Goal: Task Accomplishment & Management: Use online tool/utility

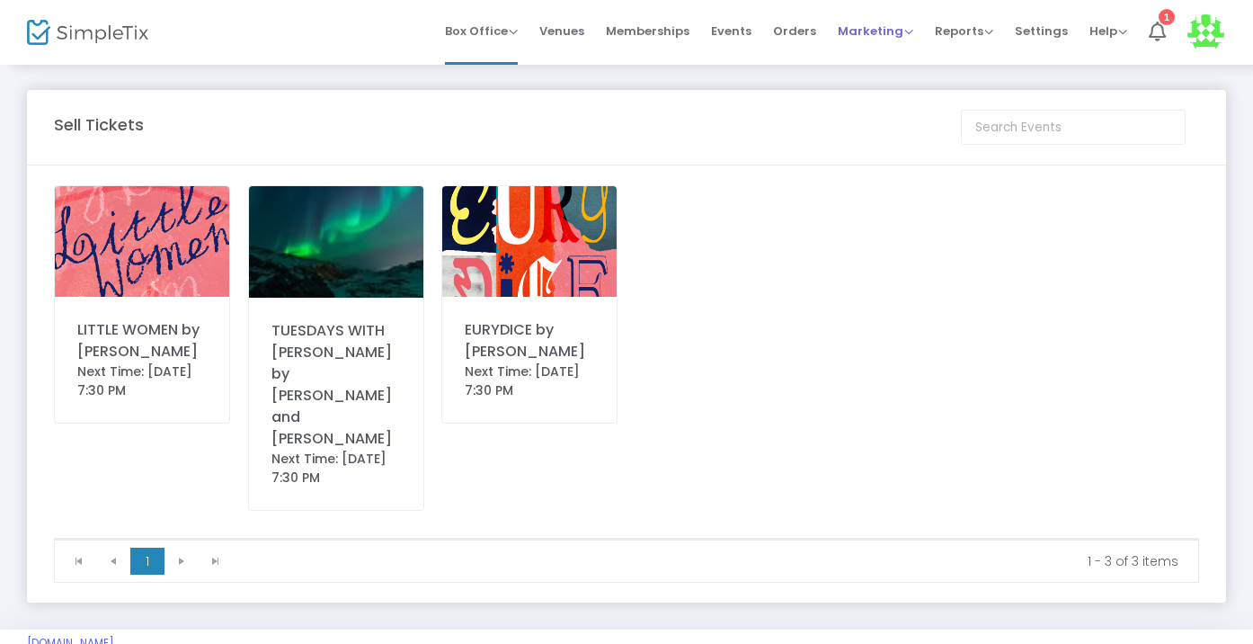
click at [895, 31] on span "Marketing" at bounding box center [876, 30] width 76 height 17
click at [894, 76] on li "Promo Codes" at bounding box center [910, 60] width 144 height 35
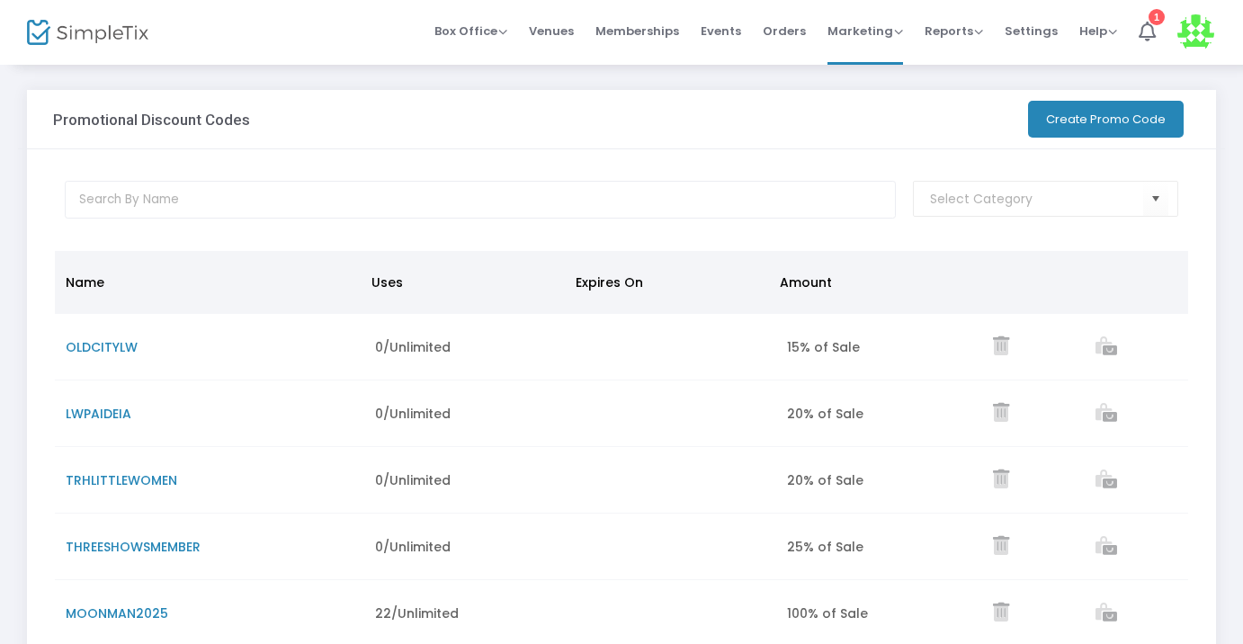
click at [1053, 110] on button "Create Promo Code" at bounding box center [1106, 119] width 156 height 37
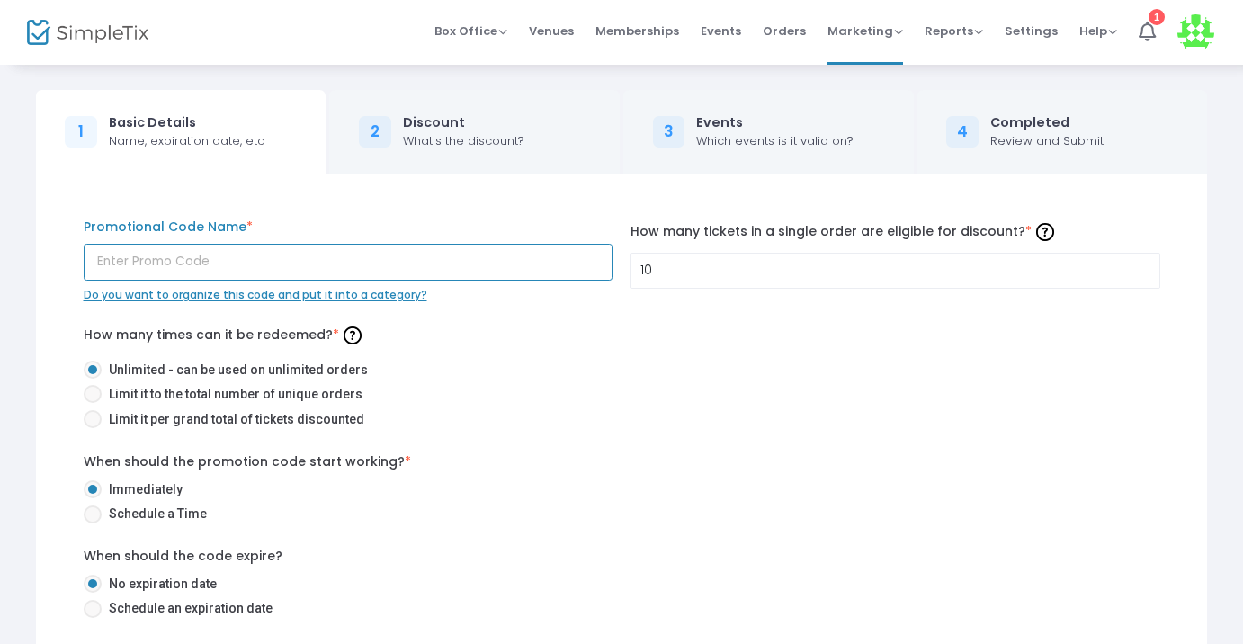
click at [302, 246] on input "text" at bounding box center [349, 262] width 530 height 37
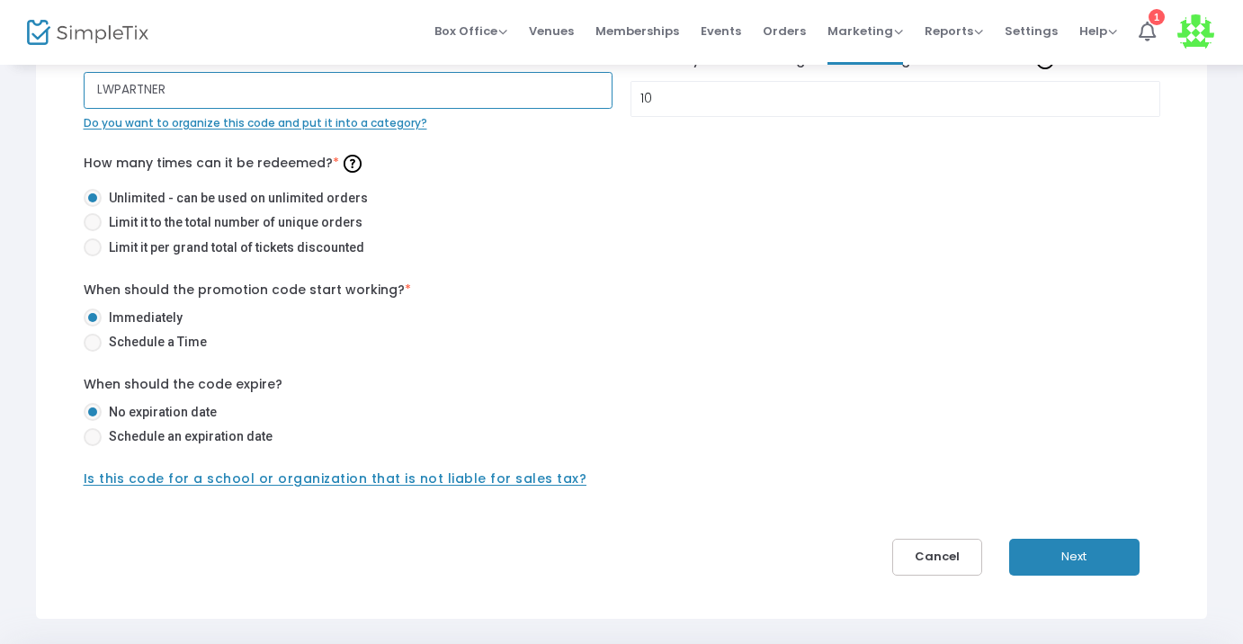
scroll to position [227, 0]
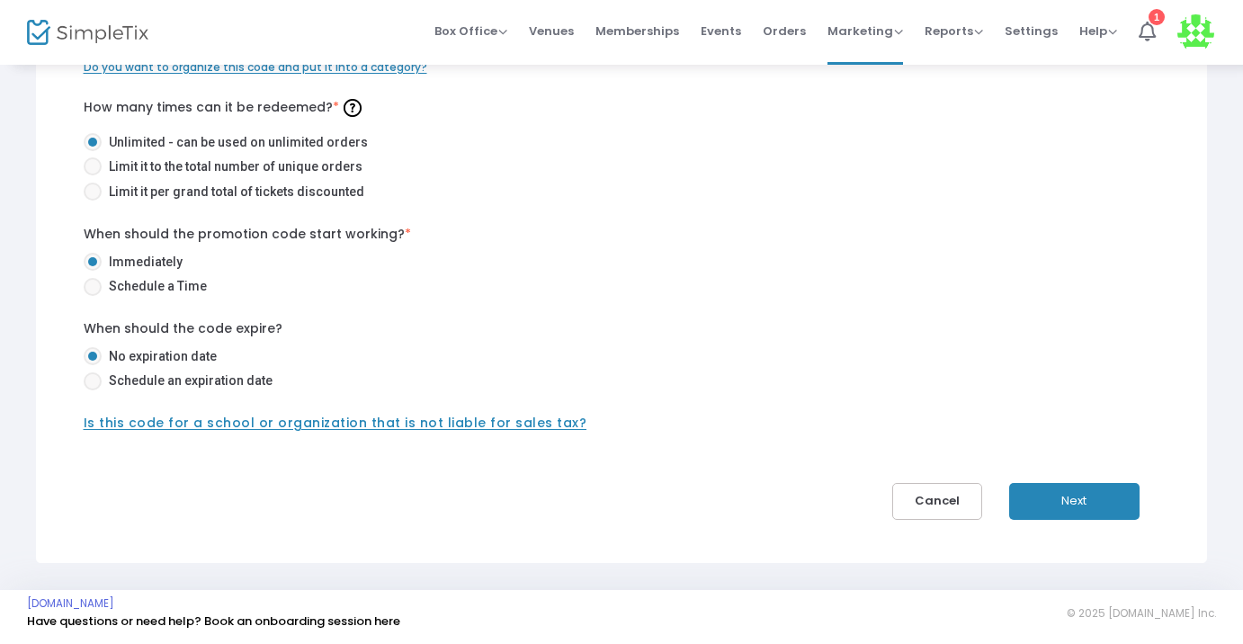
type input "LWPARTNER"
click at [1045, 488] on button "Next" at bounding box center [1074, 501] width 130 height 37
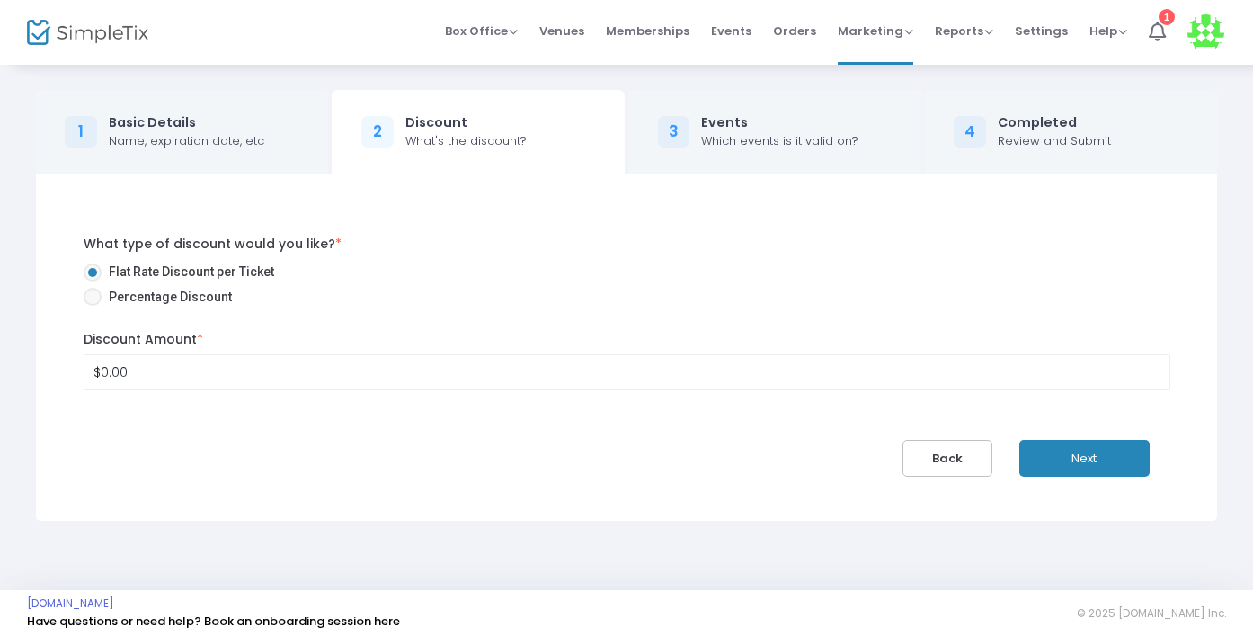
click at [143, 294] on span "Percentage Discount" at bounding box center [167, 297] width 130 height 19
click at [93, 306] on input "Percentage Discount" at bounding box center [92, 306] width 1 height 1
radio input "true"
click at [153, 361] on input "0" at bounding box center [627, 372] width 1085 height 34
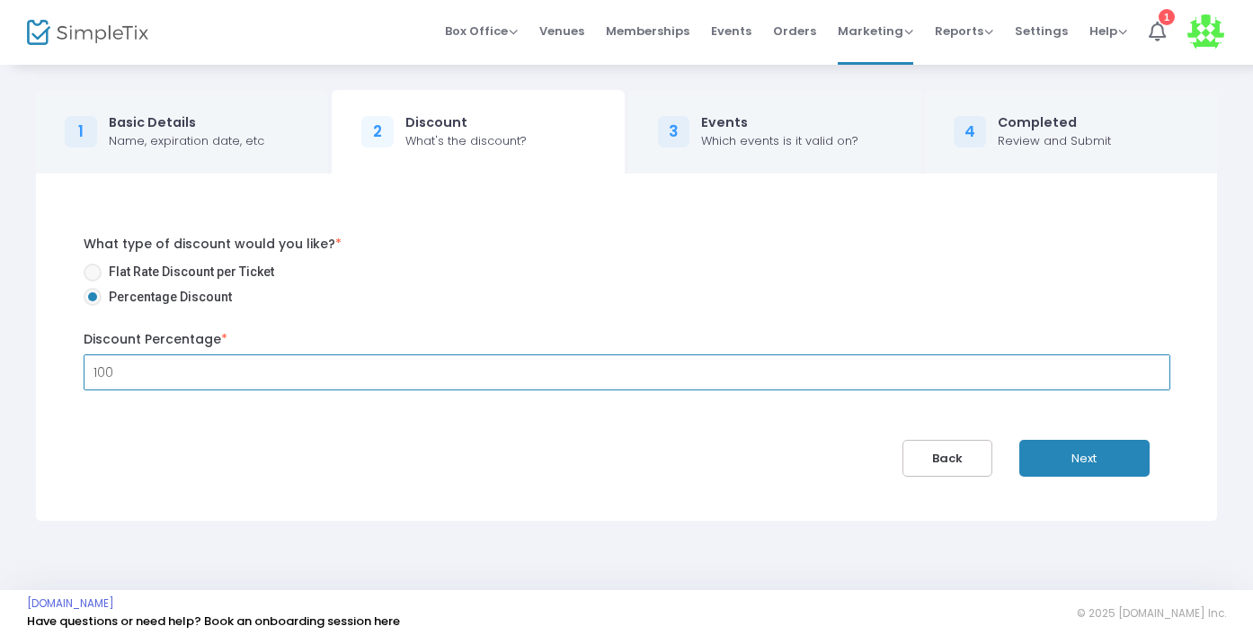
type input "100.00%"
click at [245, 450] on div "What type of discount would you like? * Flat Rate Discount per Ticket Percentag…" at bounding box center [627, 348] width 1141 height 260
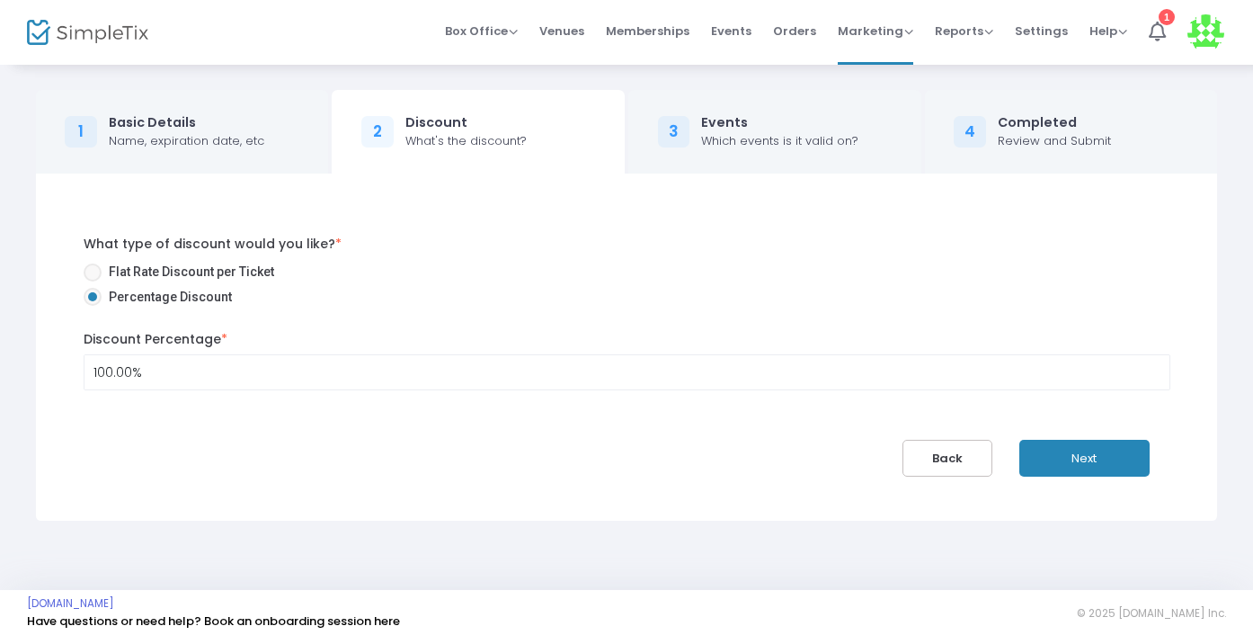
click at [1092, 455] on button "Next" at bounding box center [1085, 458] width 130 height 37
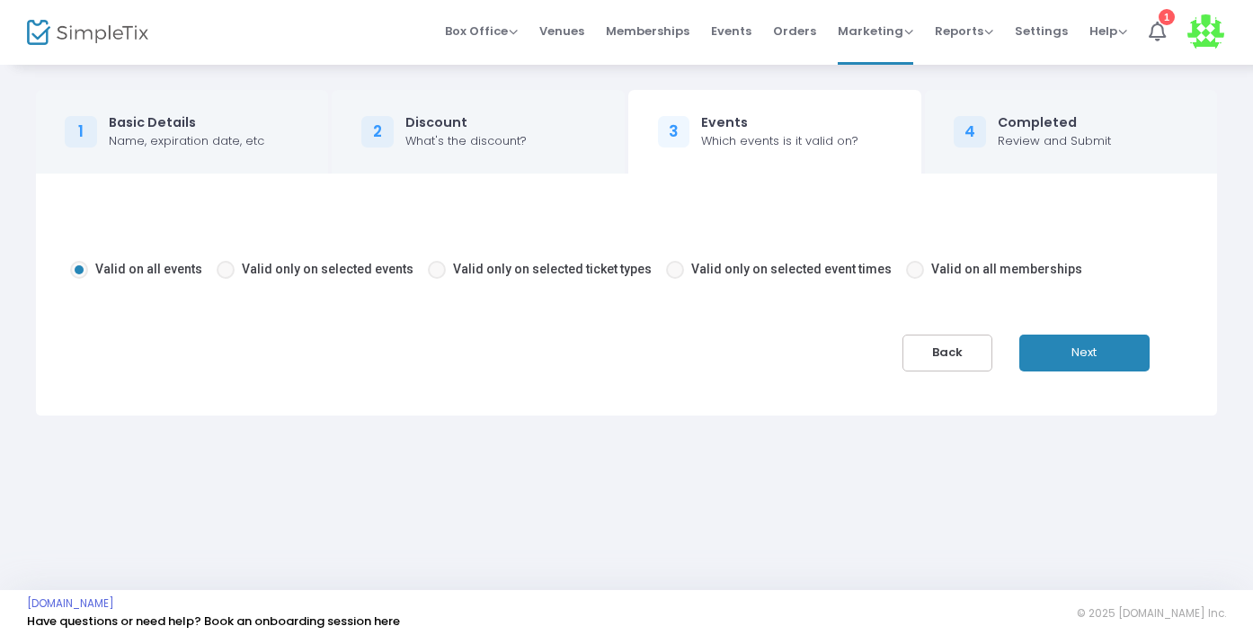
click at [316, 263] on span "Valid only on selected events" at bounding box center [328, 269] width 172 height 14
click at [226, 279] on input "Valid only on selected events" at bounding box center [225, 279] width 1 height 1
radio input "true"
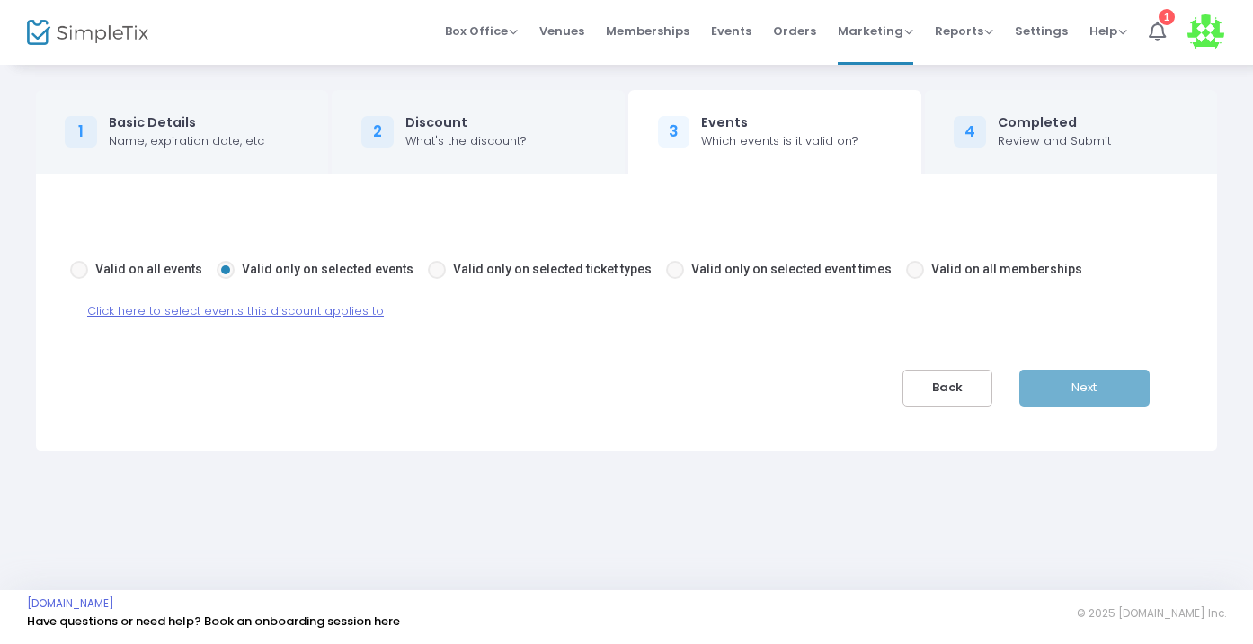
click at [448, 288] on div "Valid on all events Valid only on selected events Valid only on selected ticket…" at bounding box center [627, 283] width 1114 height 74
click at [446, 263] on span "Valid only on selected ticket types" at bounding box center [549, 269] width 206 height 19
click at [436, 279] on input "Valid only on selected ticket types" at bounding box center [436, 279] width 1 height 1
radio input "true"
click at [367, 306] on span "Click here to select ticket types this discount applies to" at bounding box center [249, 310] width 324 height 17
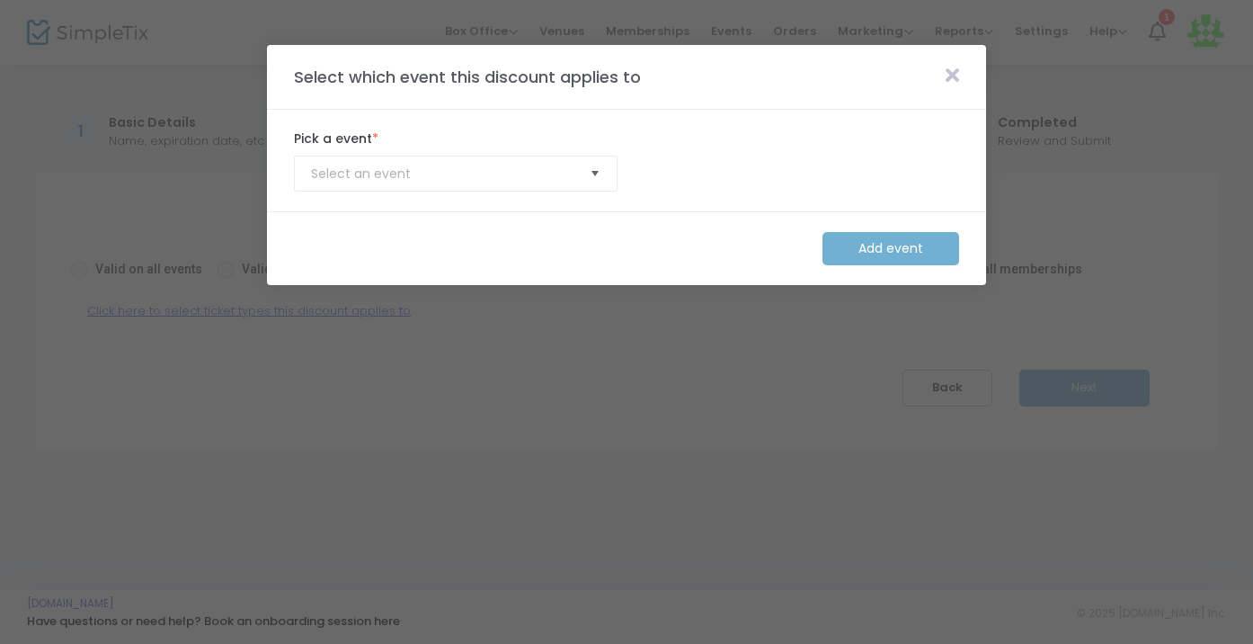
click at [592, 161] on span "Select" at bounding box center [596, 174] width 30 height 30
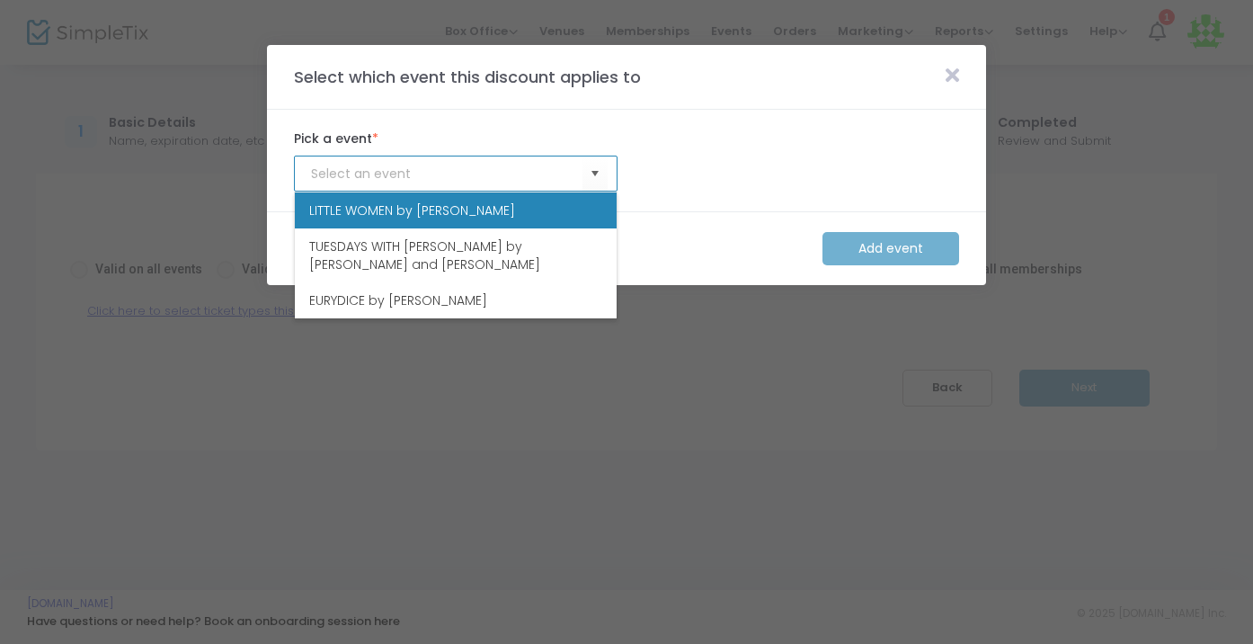
click at [499, 207] on li "LITTLE WOMEN by [PERSON_NAME]" at bounding box center [456, 210] width 322 height 36
type input "LITTLE WOMEN by [PERSON_NAME]"
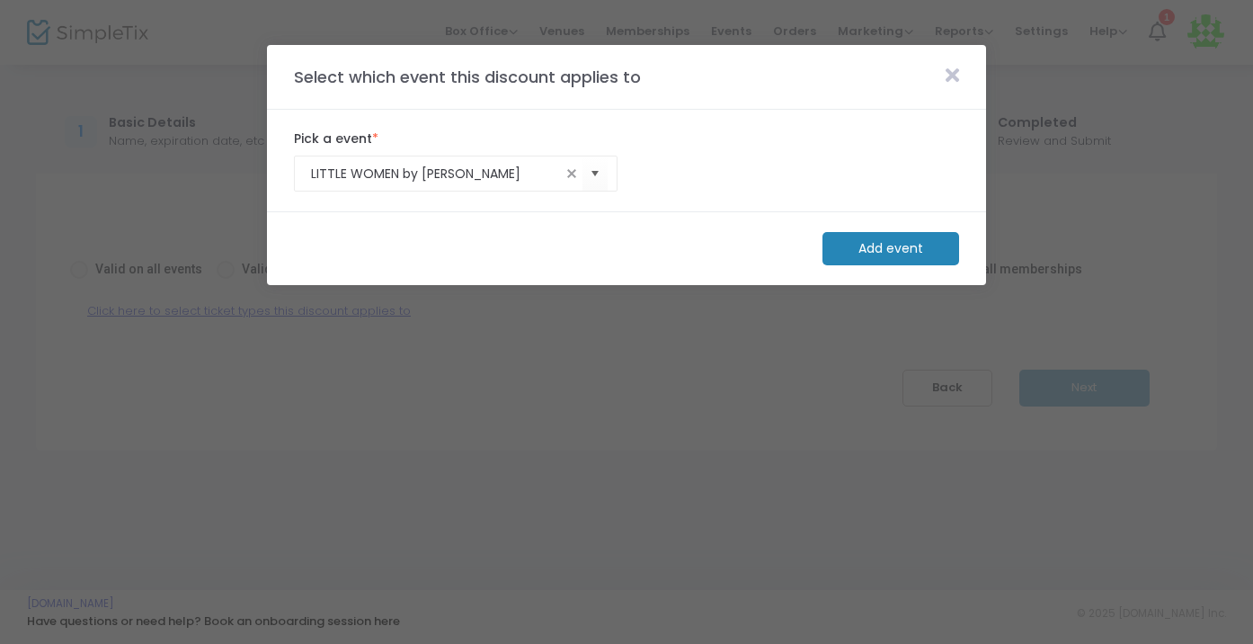
click at [888, 245] on m-button "Add event" at bounding box center [891, 248] width 137 height 33
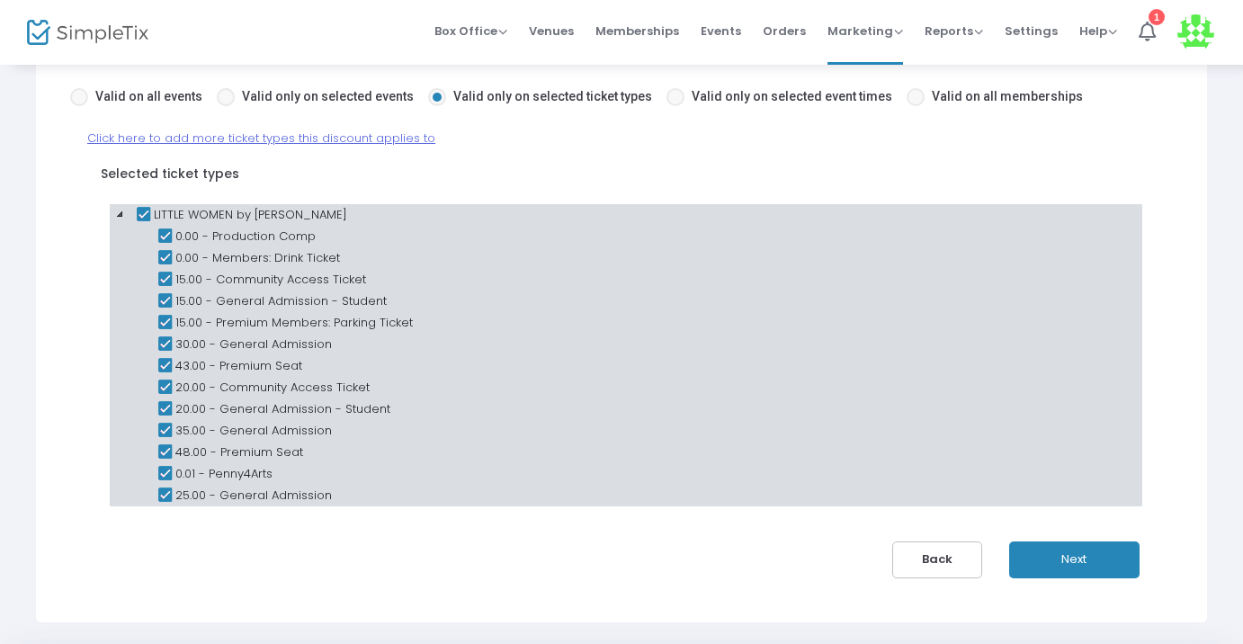
scroll to position [175, 0]
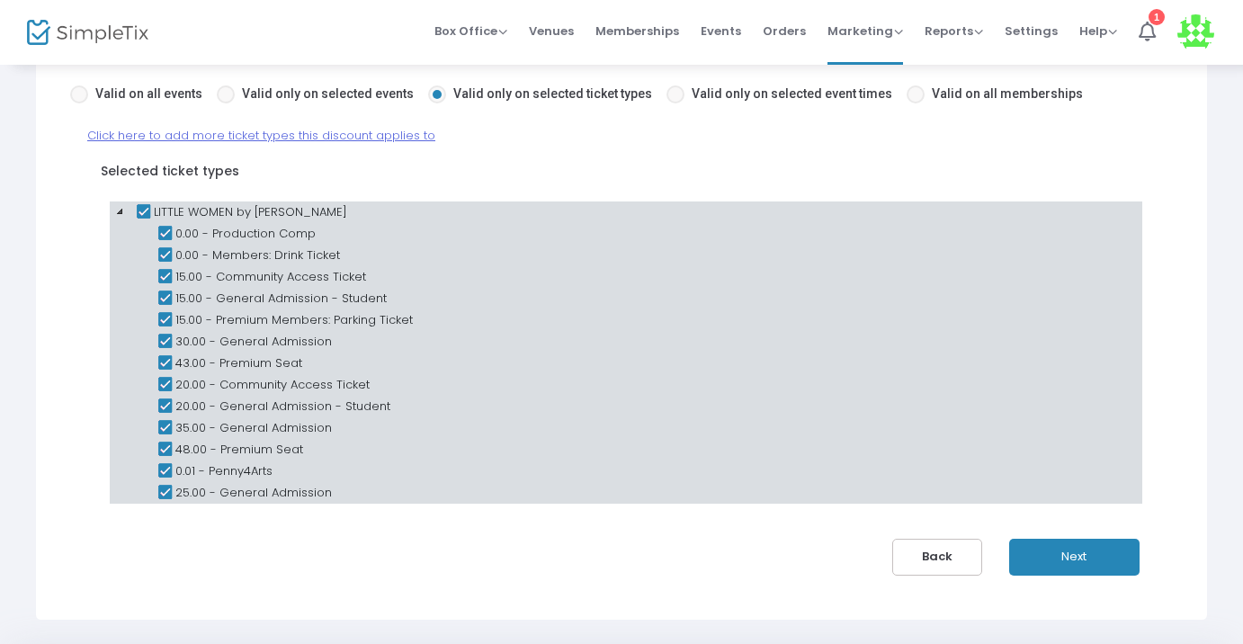
click at [152, 205] on icon at bounding box center [143, 212] width 22 height 22
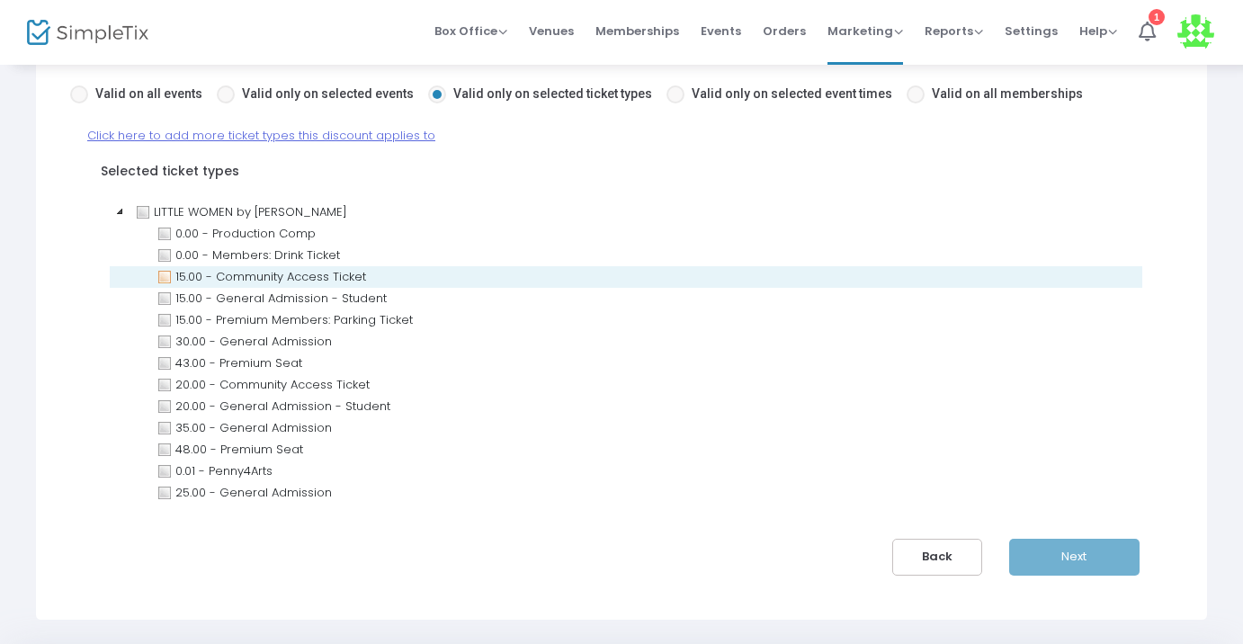
click at [165, 282] on icon at bounding box center [165, 277] width 22 height 22
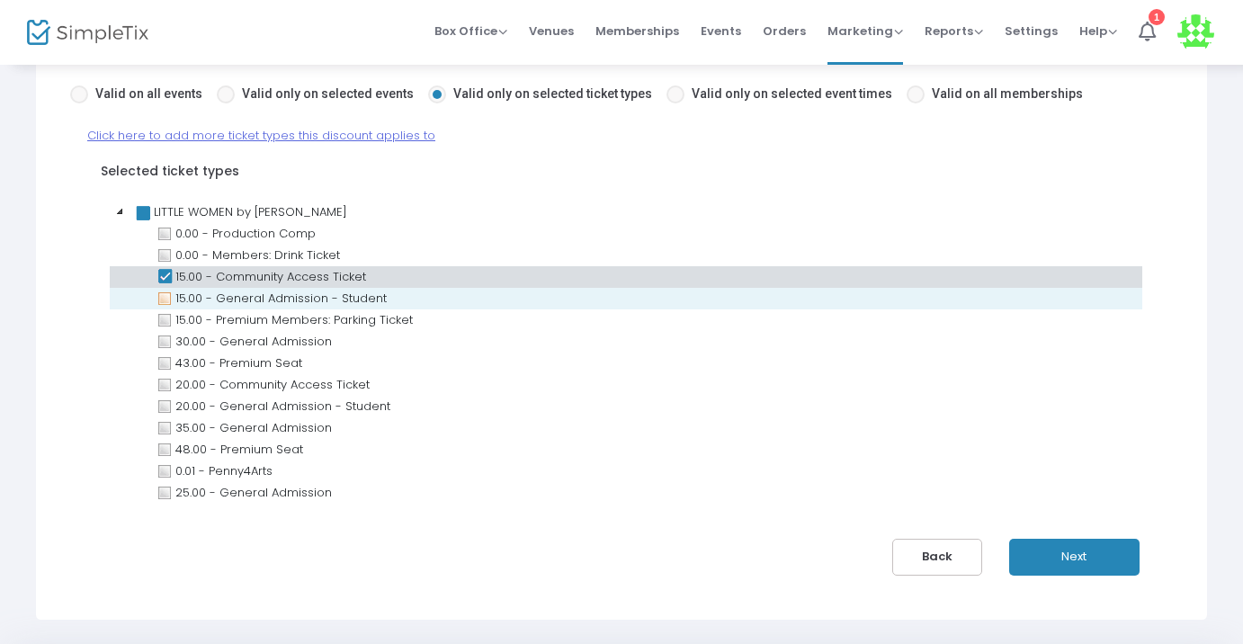
click at [164, 295] on icon at bounding box center [165, 299] width 22 height 22
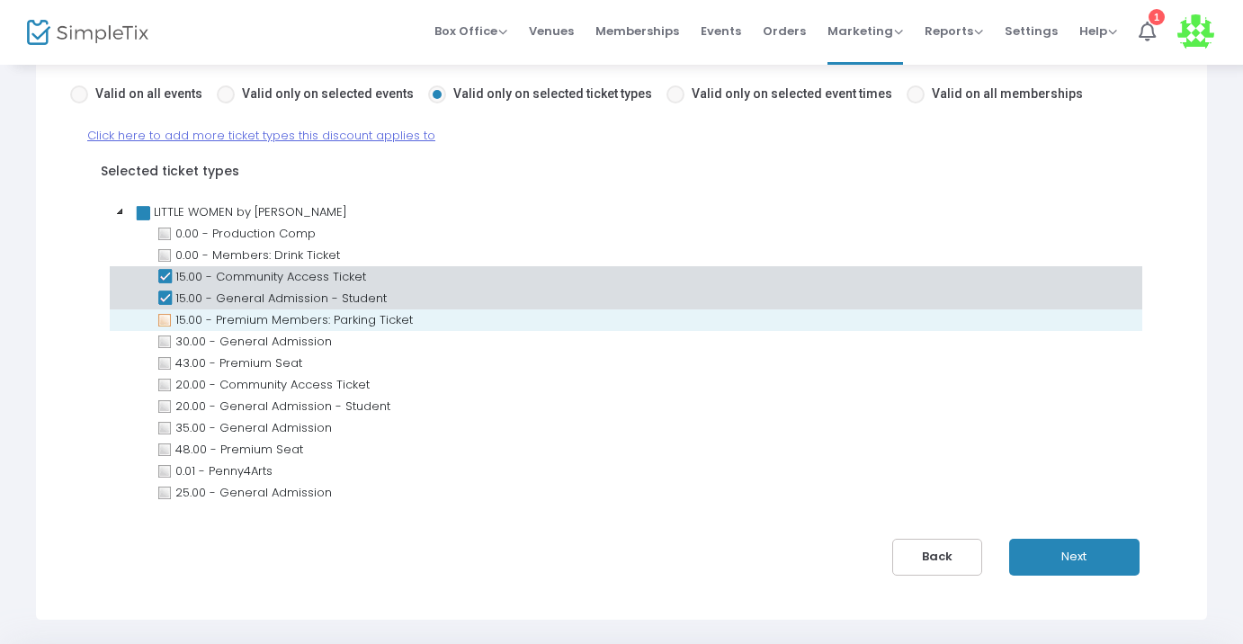
click at [162, 318] on icon at bounding box center [165, 320] width 22 height 22
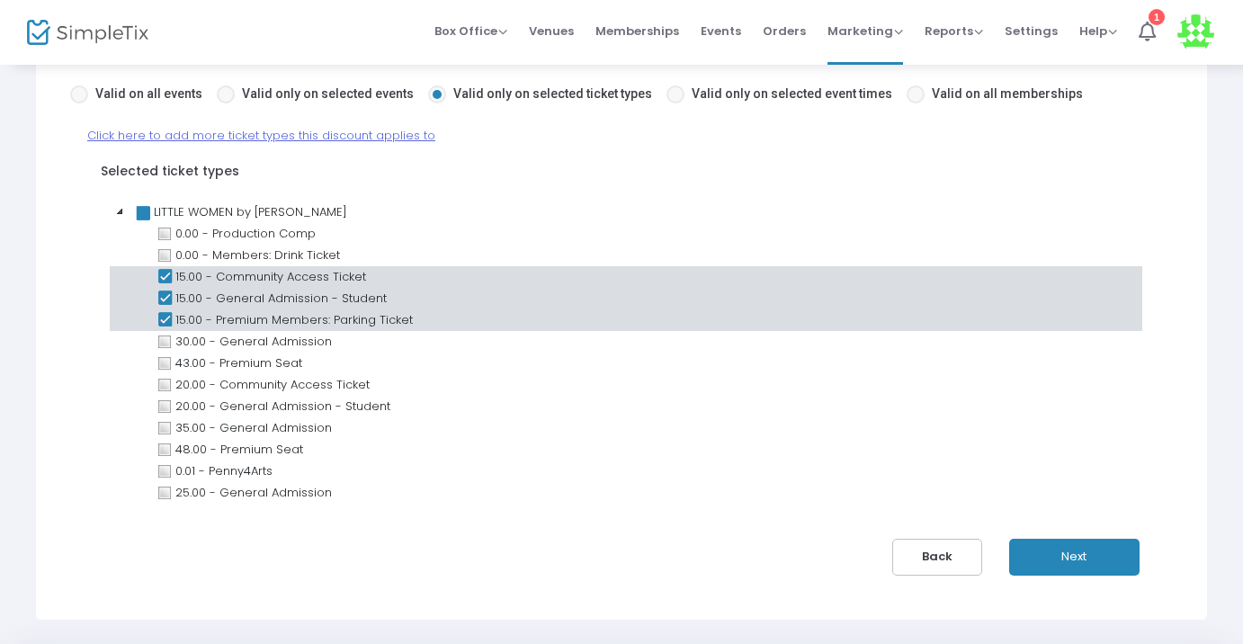
click at [163, 318] on icon at bounding box center [165, 320] width 22 height 22
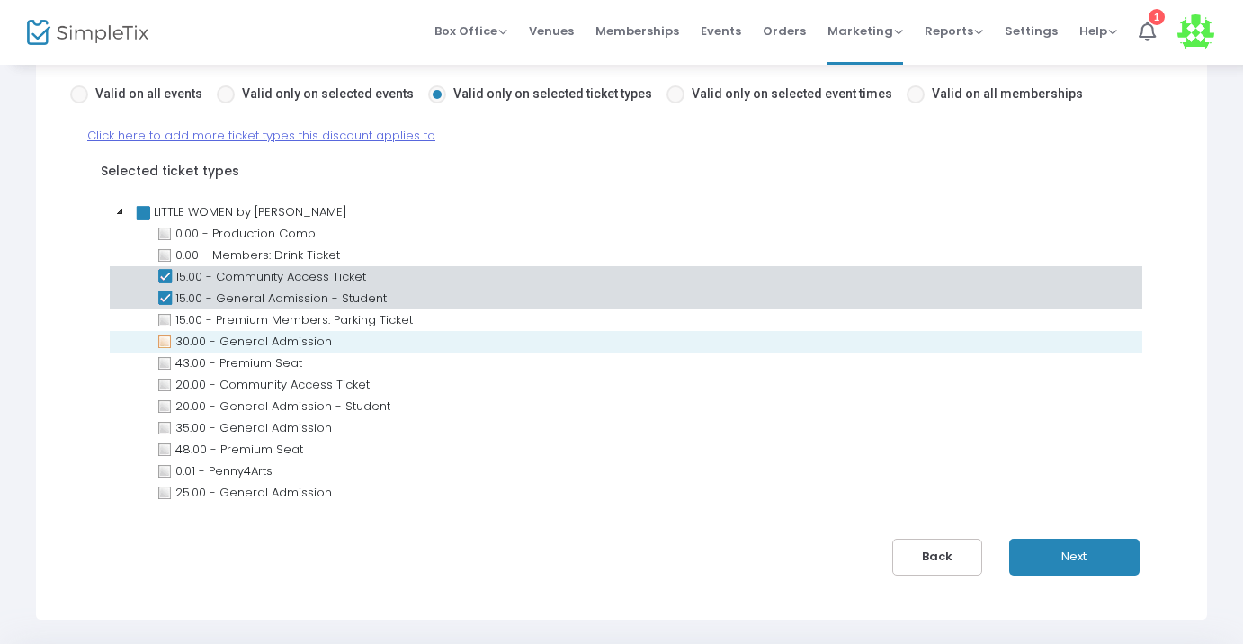
click at [163, 339] on icon at bounding box center [165, 342] width 22 height 22
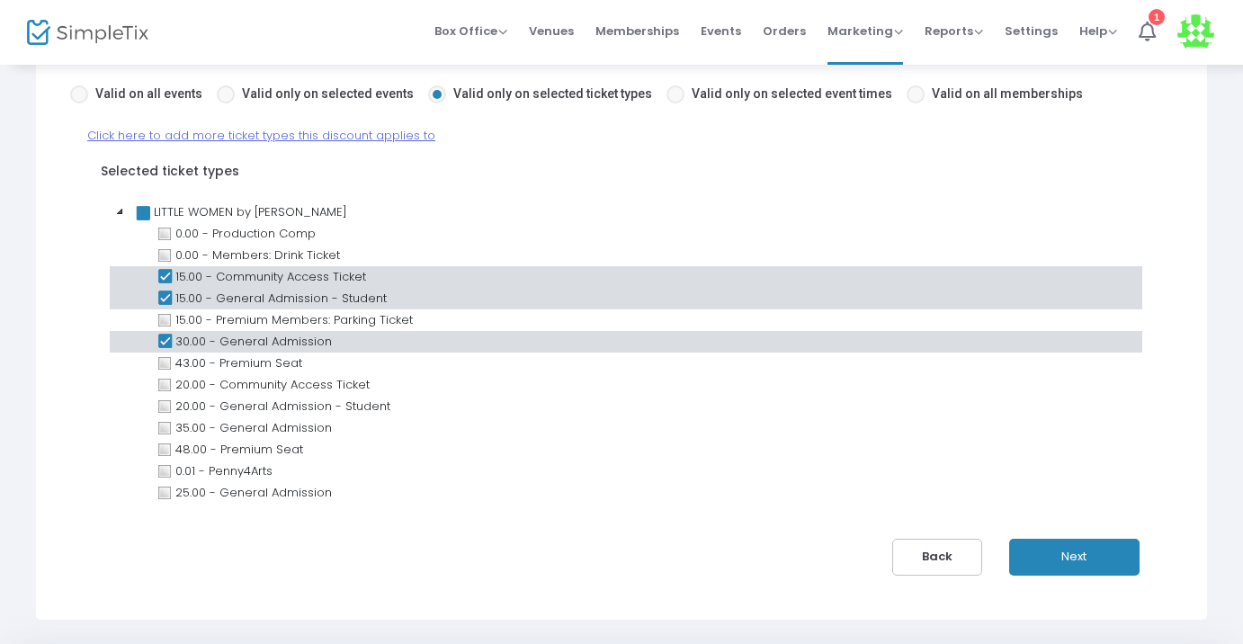
click at [164, 352] on icon at bounding box center [165, 342] width 22 height 22
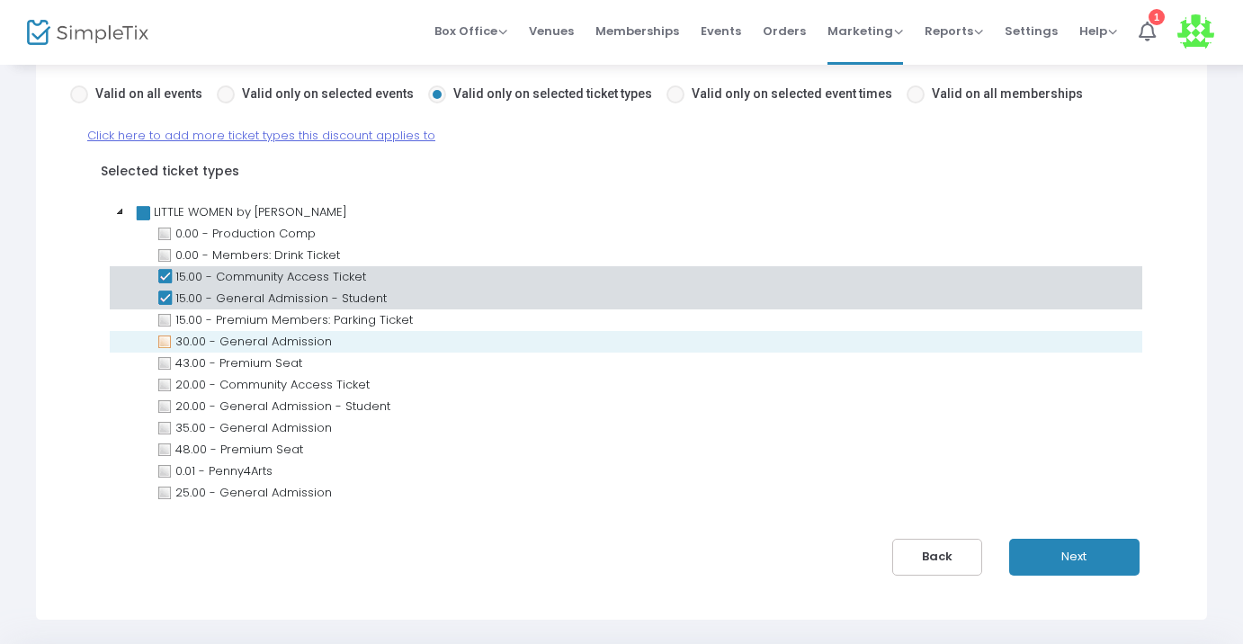
click at [165, 344] on icon at bounding box center [165, 342] width 22 height 22
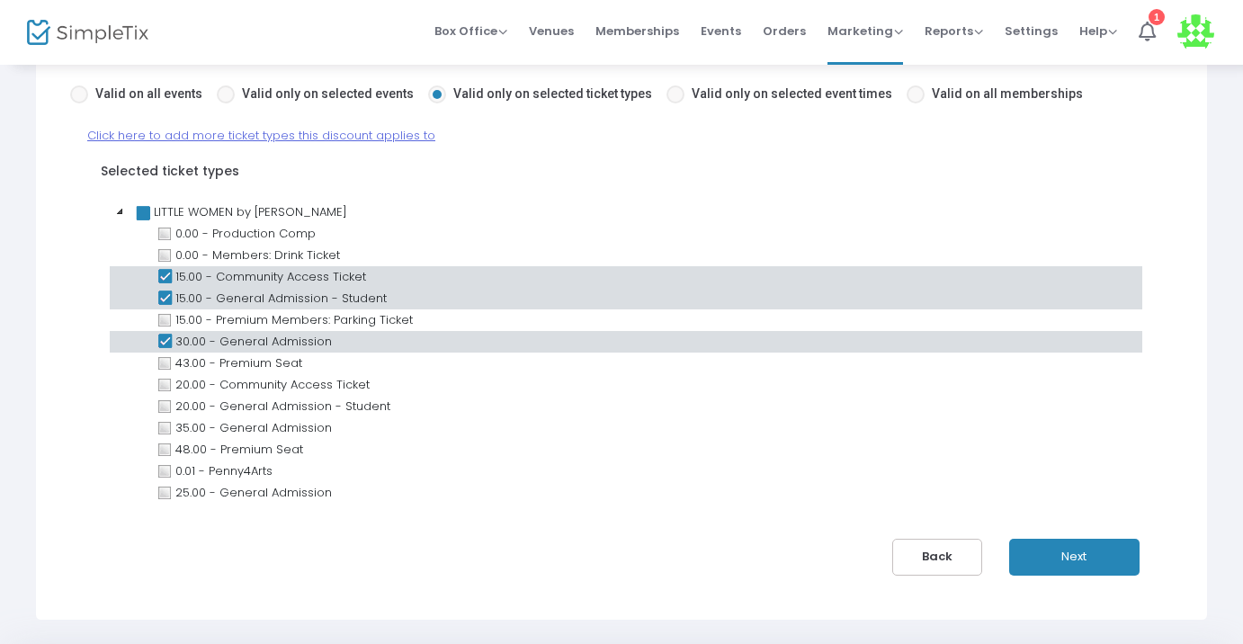
click at [166, 299] on icon at bounding box center [165, 299] width 22 height 22
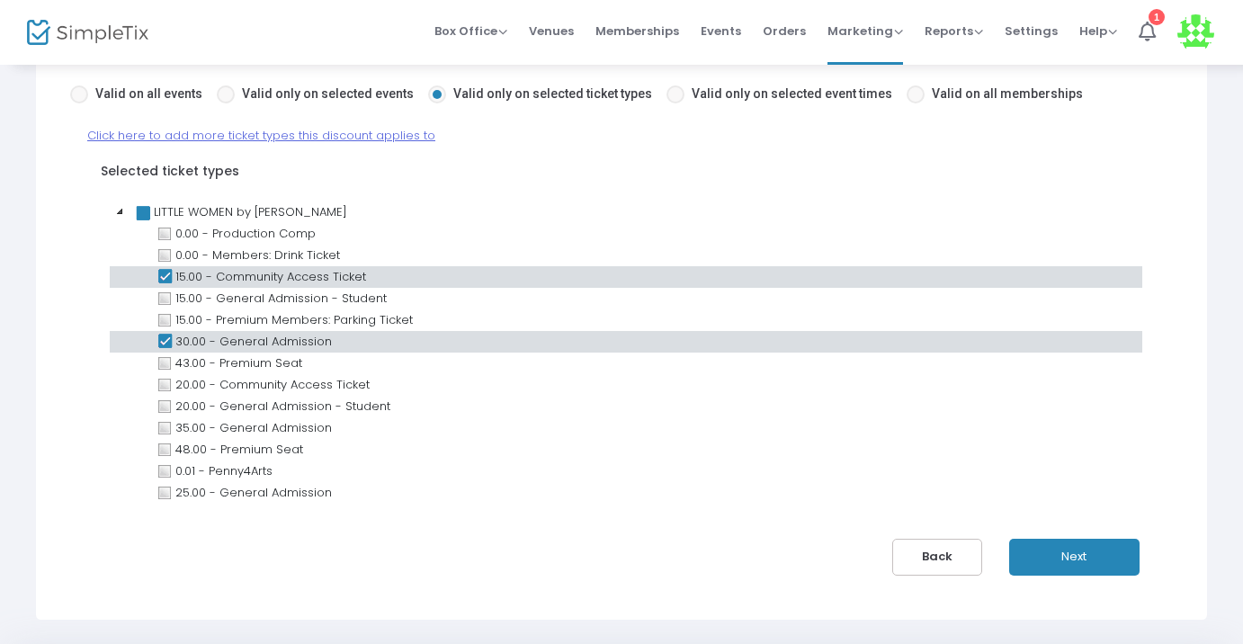
click at [166, 281] on icon at bounding box center [165, 277] width 22 height 22
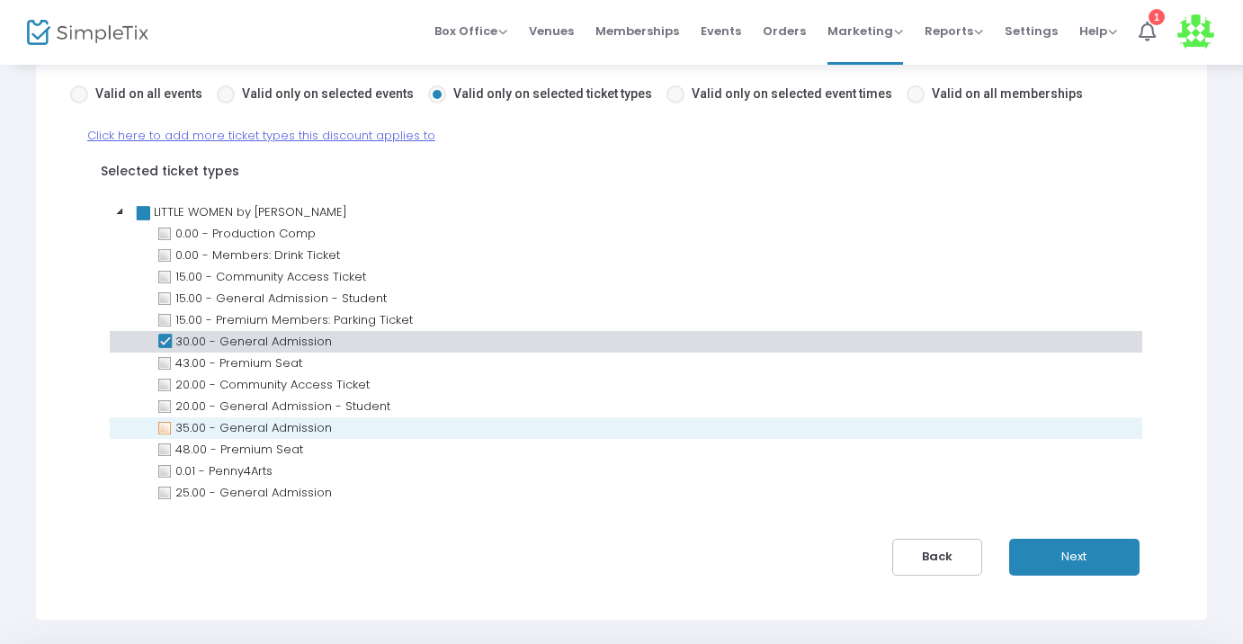
click at [157, 435] on icon at bounding box center [165, 428] width 22 height 22
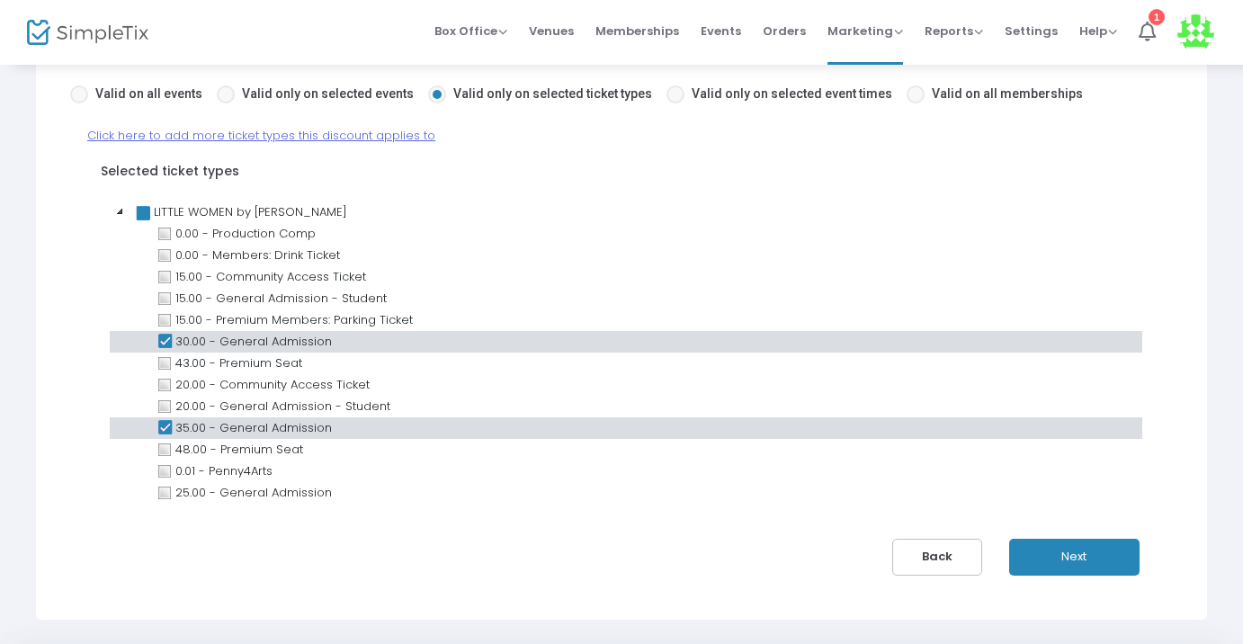
click at [210, 174] on label "Selected ticket types" at bounding box center [170, 171] width 138 height 19
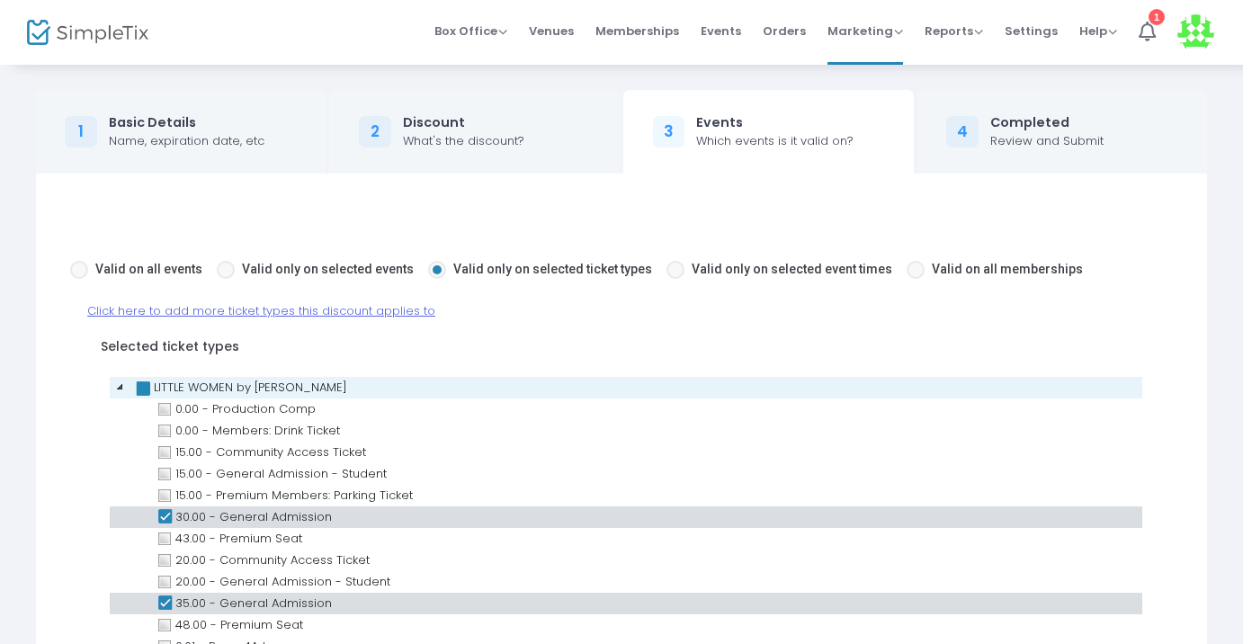
scroll to position [231, 0]
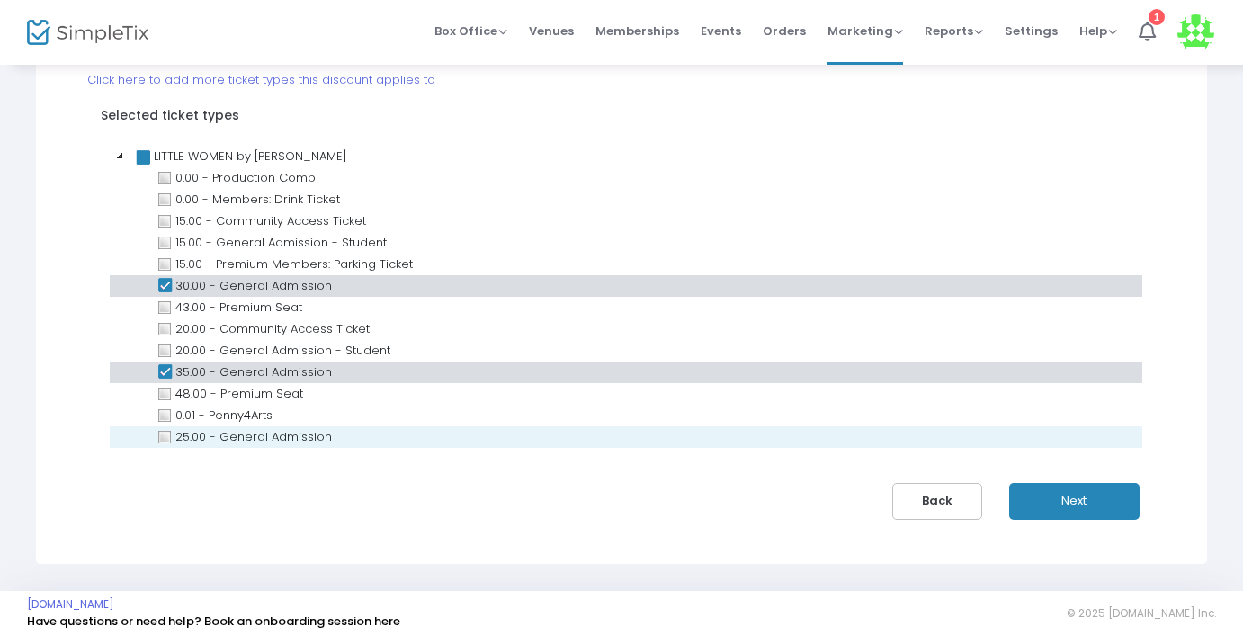
click at [179, 447] on link "25.00 - General Admission" at bounding box center [244, 437] width 183 height 22
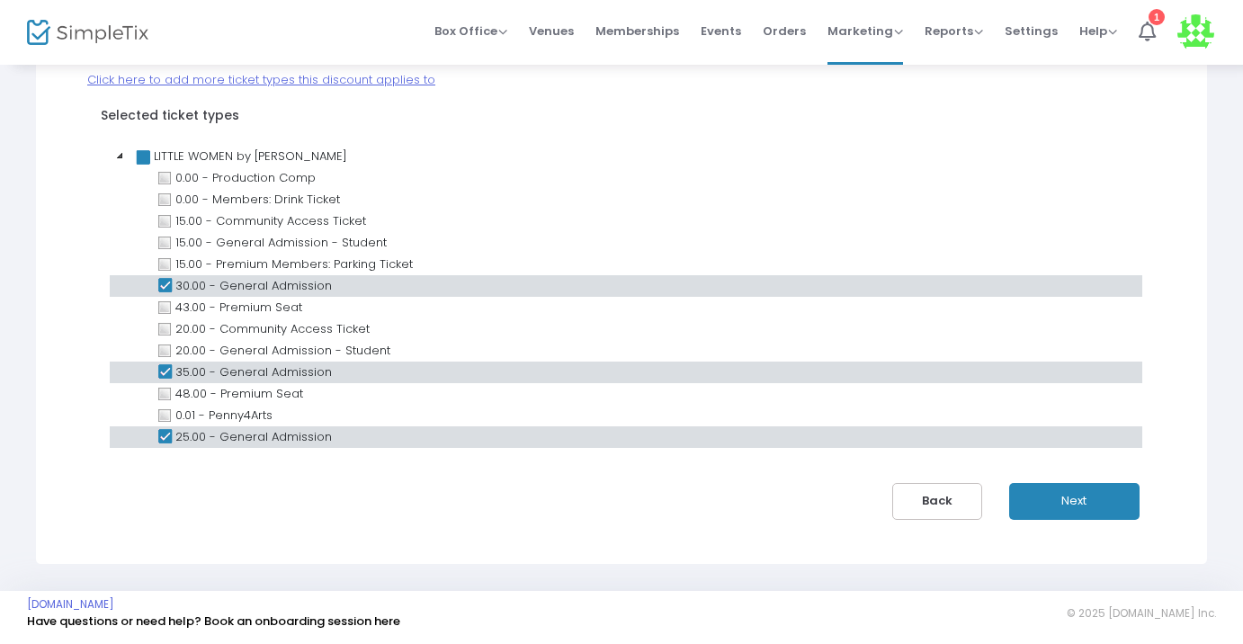
click at [202, 512] on div "Valid on all events Valid only on selected events Valid only on selected ticket…" at bounding box center [622, 253] width 1130 height 533
click at [1094, 507] on button "Next" at bounding box center [1074, 501] width 130 height 37
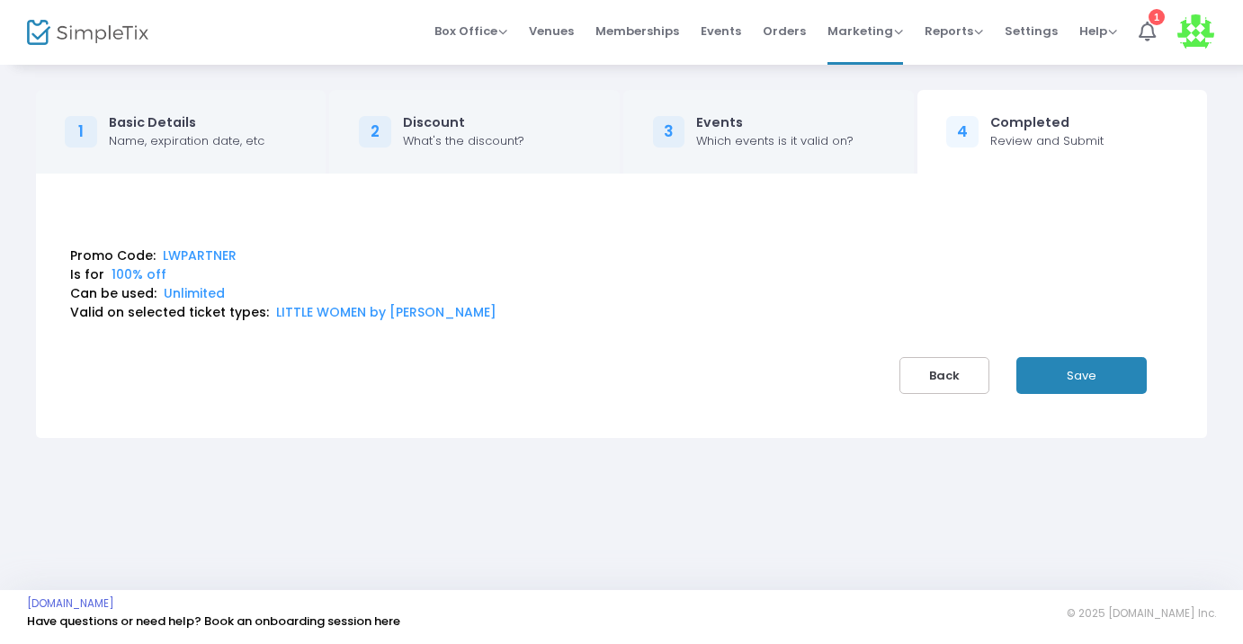
scroll to position [0, 0]
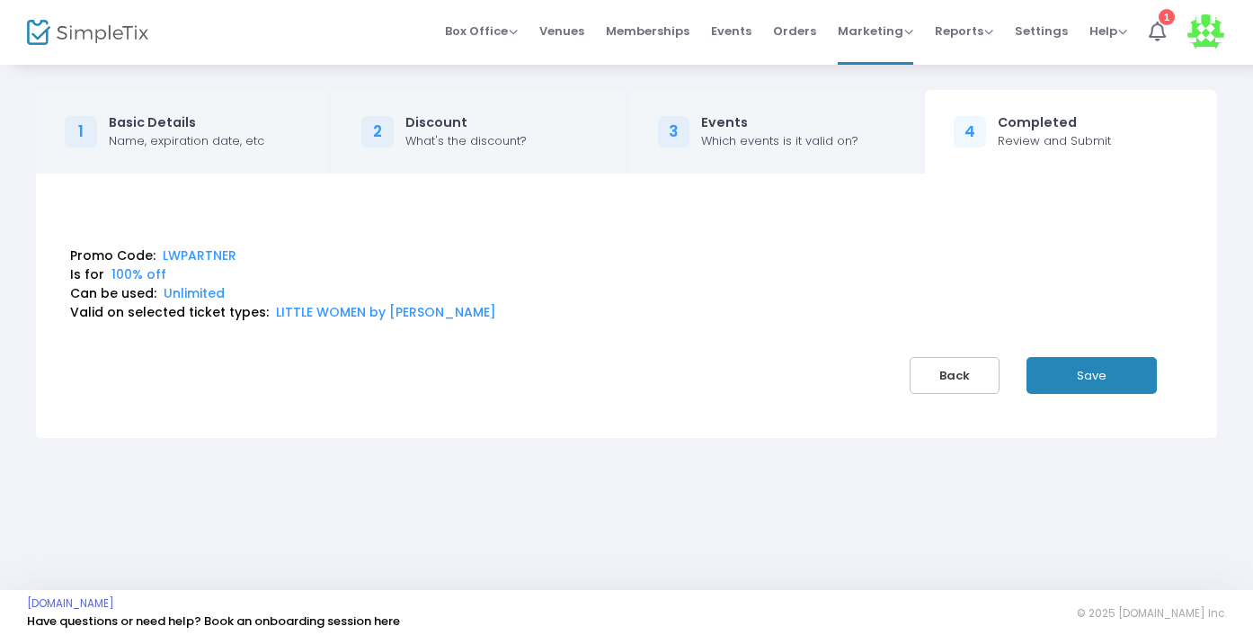
click at [1088, 369] on button "Save" at bounding box center [1092, 375] width 130 height 37
